Goal: Task Accomplishment & Management: Manage account settings

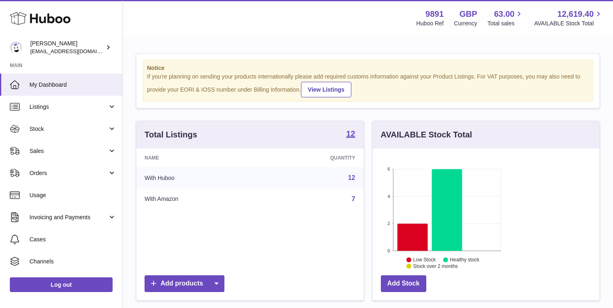
scroll to position [128, 148]
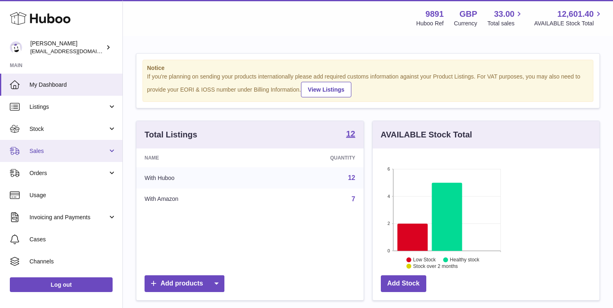
click at [67, 155] on link "Sales" at bounding box center [61, 151] width 122 height 22
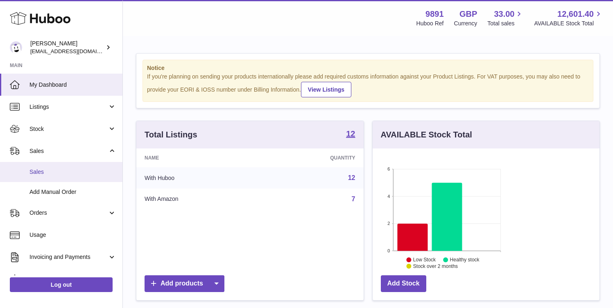
click at [67, 168] on link "Sales" at bounding box center [61, 172] width 122 height 20
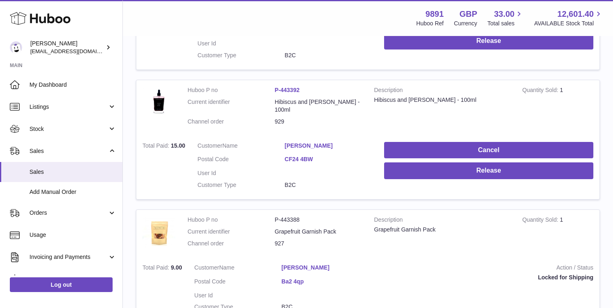
scroll to position [179, 0]
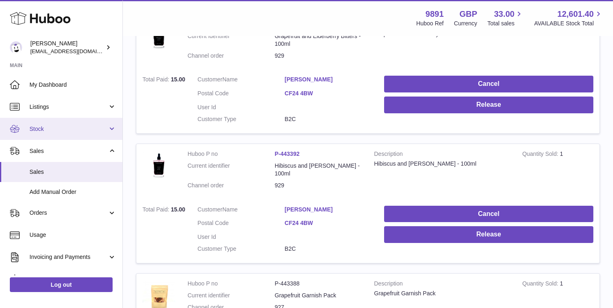
click at [60, 131] on span "Stock" at bounding box center [68, 129] width 78 height 8
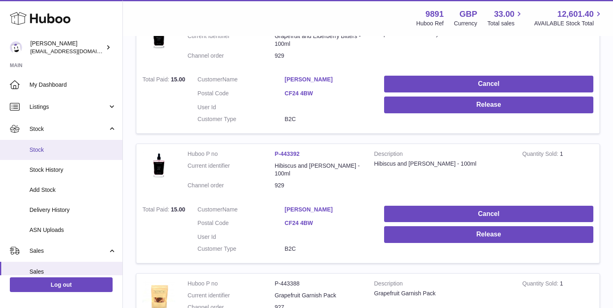
click at [58, 153] on span "Stock" at bounding box center [72, 150] width 87 height 8
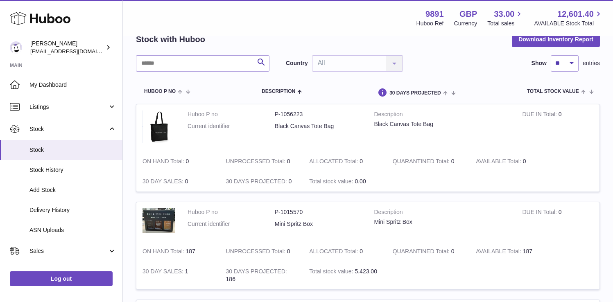
scroll to position [43, 0]
click at [65, 168] on span "Stock History" at bounding box center [72, 170] width 87 height 8
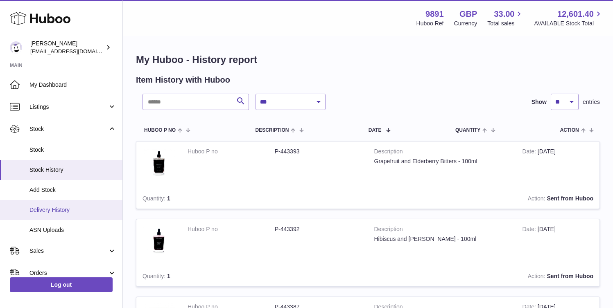
click at [75, 208] on span "Delivery History" at bounding box center [72, 210] width 87 height 8
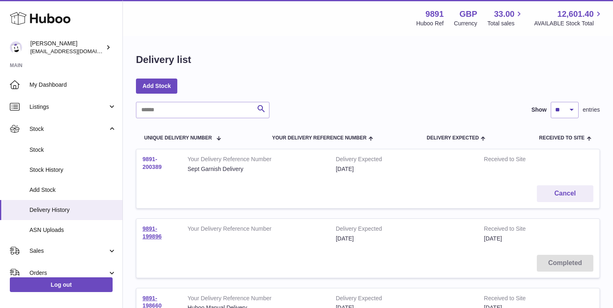
click at [162, 170] on link "9891-200389" at bounding box center [151, 163] width 19 height 14
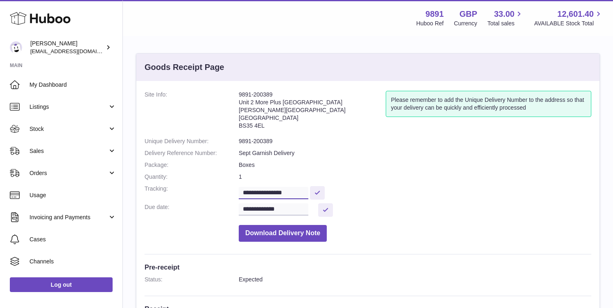
click at [286, 193] on input "**********" at bounding box center [274, 193] width 70 height 12
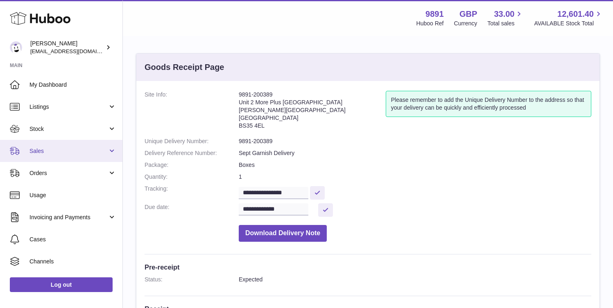
click at [48, 149] on span "Sales" at bounding box center [68, 151] width 78 height 8
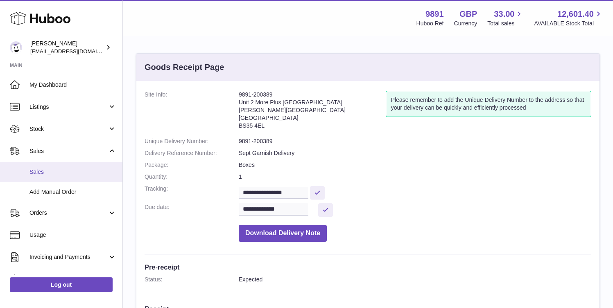
click at [64, 176] on span "Sales" at bounding box center [72, 172] width 87 height 8
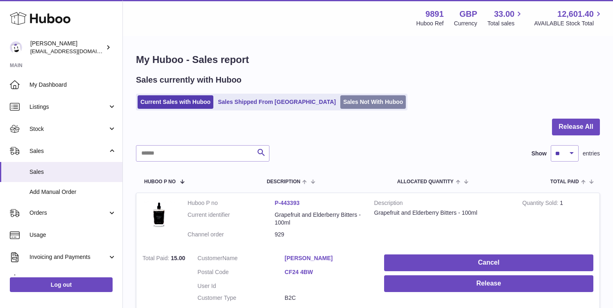
click at [340, 106] on link "Sales Not With Huboo" at bounding box center [373, 102] width 66 height 14
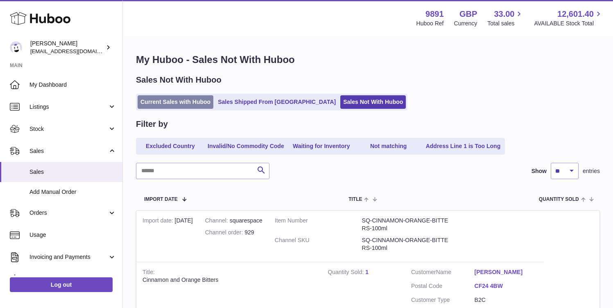
click at [180, 104] on link "Current Sales with Huboo" at bounding box center [176, 102] width 76 height 14
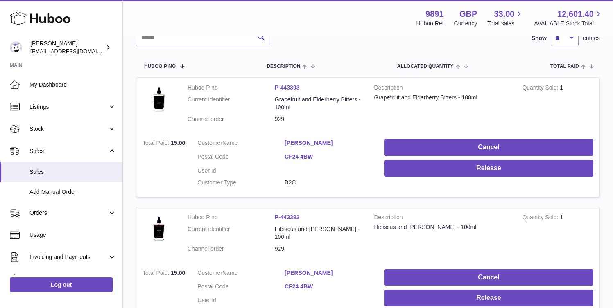
scroll to position [116, 0]
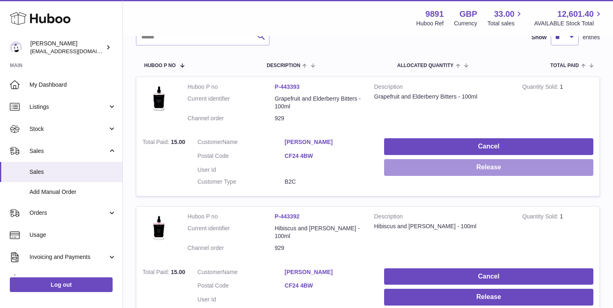
click at [577, 159] on button "Release" at bounding box center [488, 167] width 209 height 17
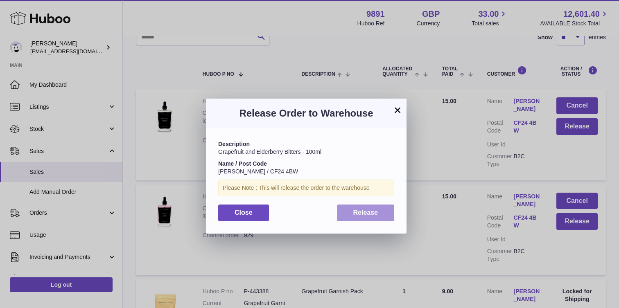
click at [370, 209] on span "Release" at bounding box center [365, 212] width 25 height 7
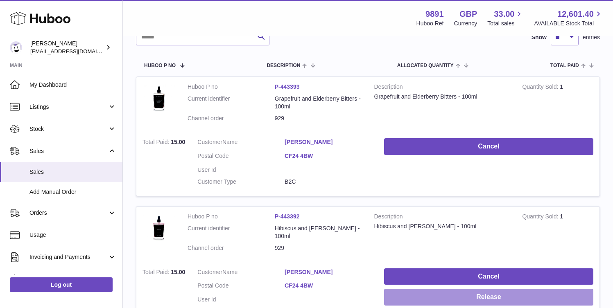
click at [577, 289] on button "Release" at bounding box center [488, 297] width 209 height 17
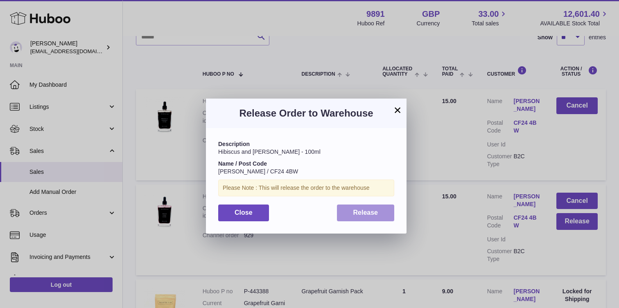
click at [371, 210] on span "Release" at bounding box center [365, 212] width 25 height 7
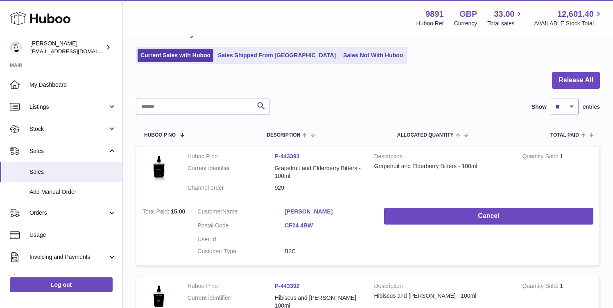
scroll to position [0, 0]
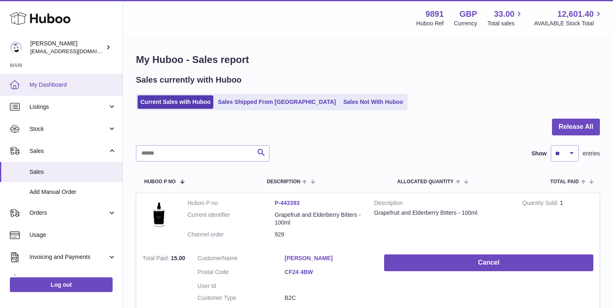
click at [63, 83] on span "My Dashboard" at bounding box center [72, 85] width 87 height 8
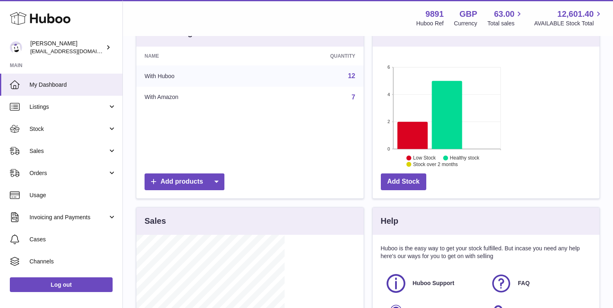
scroll to position [104, 0]
